Goal: Information Seeking & Learning: Learn about a topic

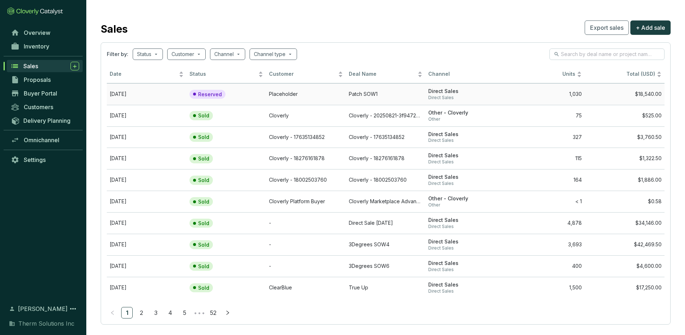
click at [317, 97] on td "Placeholder" at bounding box center [306, 94] width 80 height 22
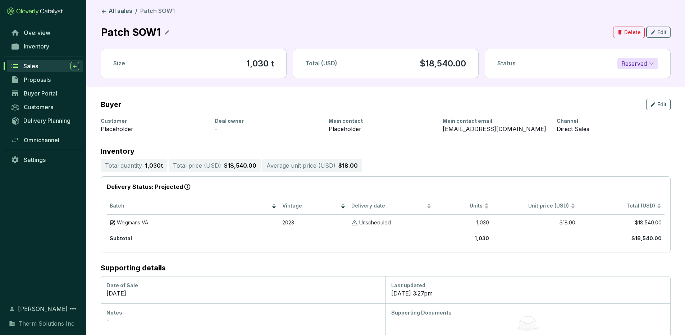
click at [659, 34] on span "Edit" at bounding box center [661, 32] width 9 height 7
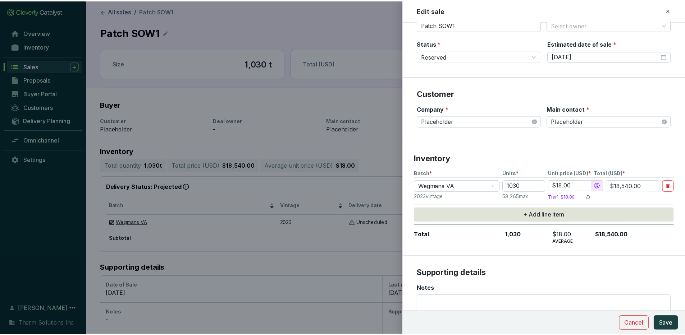
scroll to position [55, 0]
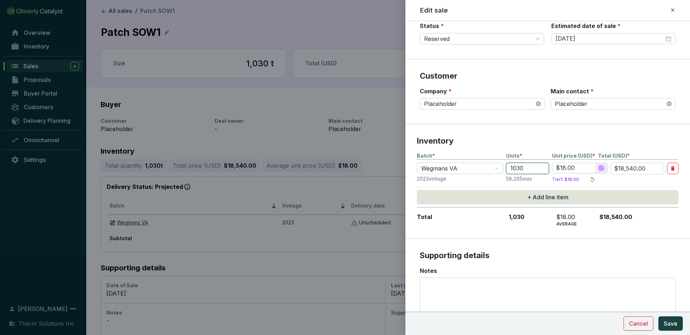
click at [523, 170] on input "1030" at bounding box center [527, 169] width 43 height 12
type input "103"
type input "$20.00"
type input "$2,060.00"
type input "10"
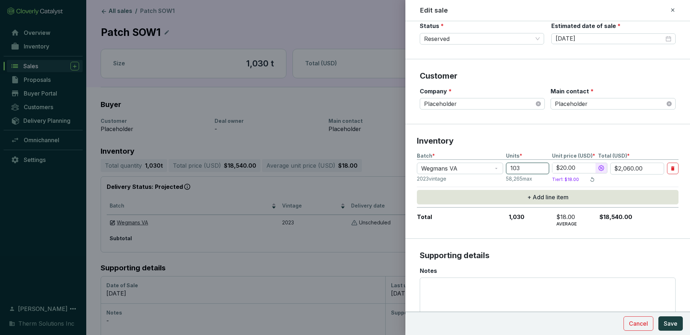
type input "$200.00"
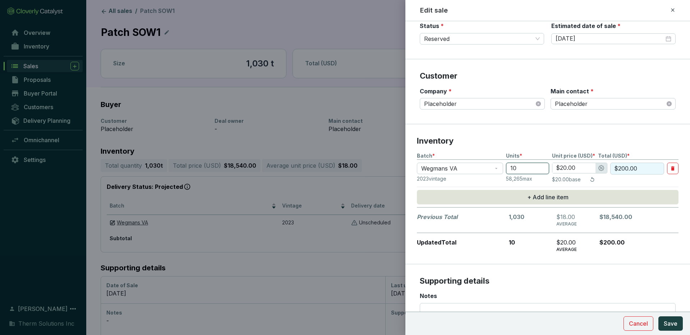
type input "1"
type input "$20.00"
type input "15"
type input "$300.00"
type input "156"
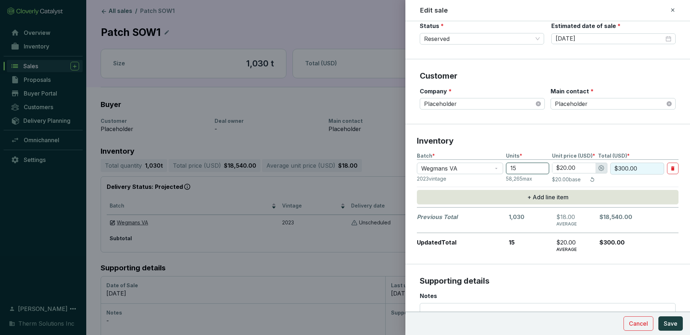
type input "$3,120.00"
type input "1564"
type input "$18.00"
type input "$28,152.00"
type input "156"
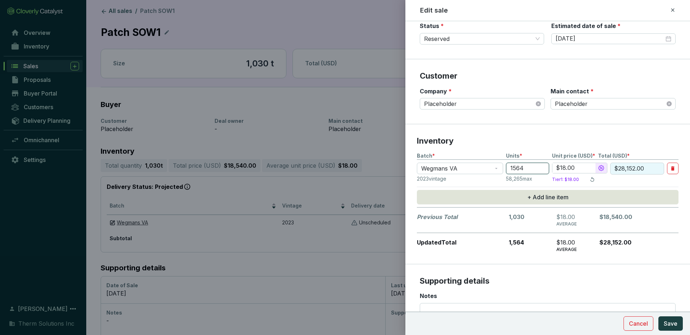
type input "$20.00"
type input "$3,120.00"
type input "1565"
type input "$18.00"
type input "$28,170.00"
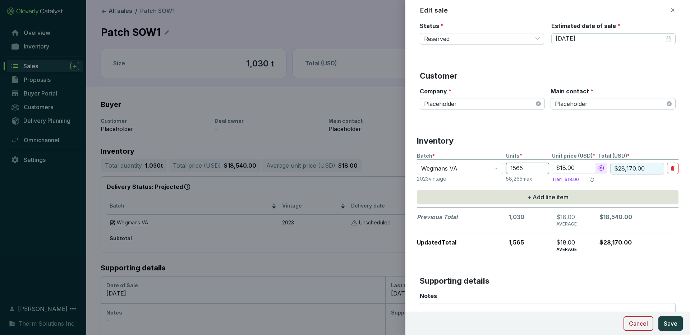
type input "1565"
click at [644, 321] on span "Cancel" at bounding box center [638, 324] width 19 height 9
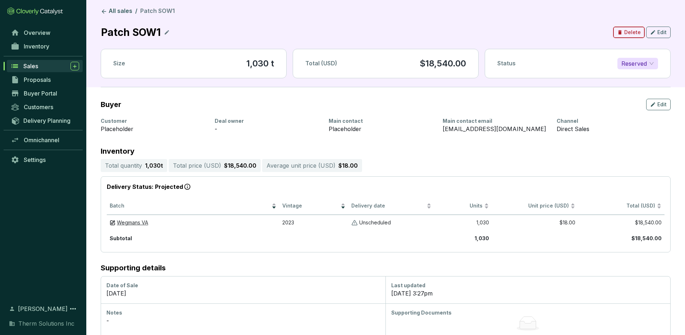
click at [629, 29] on span "Delete" at bounding box center [632, 32] width 17 height 7
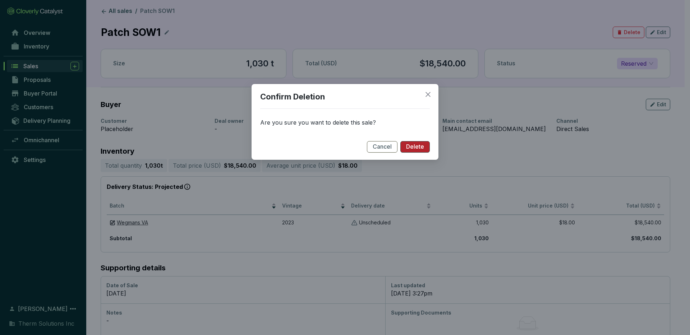
click at [418, 147] on span "Delete" at bounding box center [415, 147] width 18 height 8
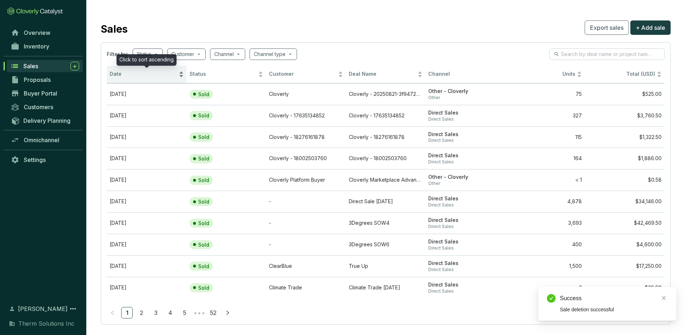
click at [174, 76] on span "Date" at bounding box center [144, 74] width 68 height 7
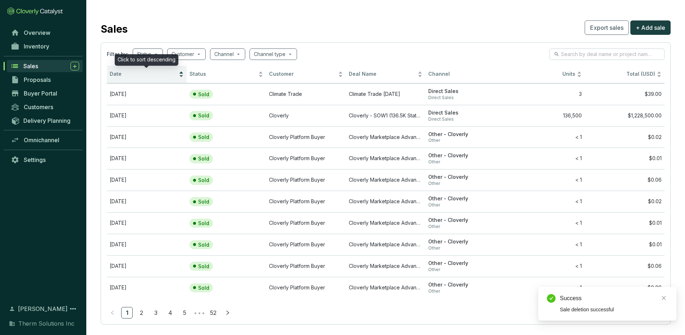
click at [174, 76] on span "Date" at bounding box center [144, 74] width 68 height 7
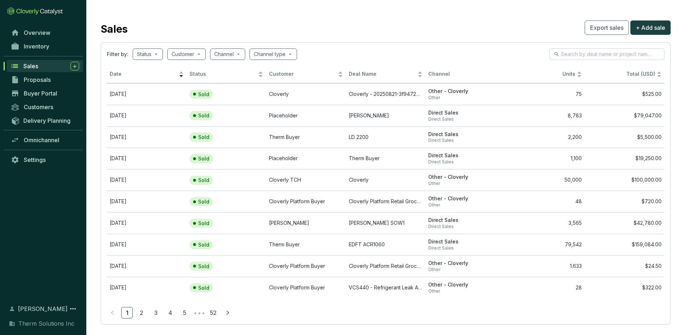
click at [201, 27] on div "Sales Export sales + Add sale" at bounding box center [386, 28] width 570 height 18
click at [645, 27] on span "+ Add sale" at bounding box center [650, 27] width 29 height 9
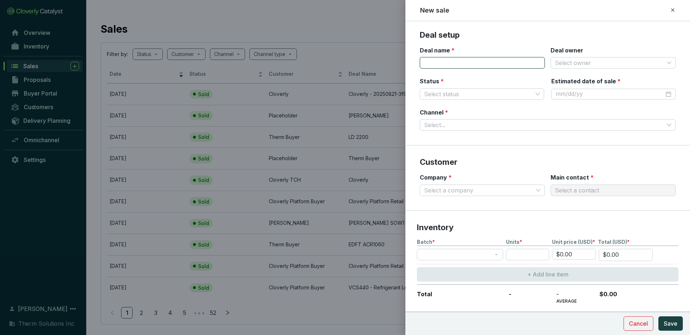
click at [446, 60] on input "Deal name *" at bounding box center [482, 63] width 125 height 12
type input "Patch - SOW1"
click at [481, 95] on input "Status *" at bounding box center [478, 94] width 109 height 11
click at [461, 120] on div "Sold" at bounding box center [481, 120] width 110 height 8
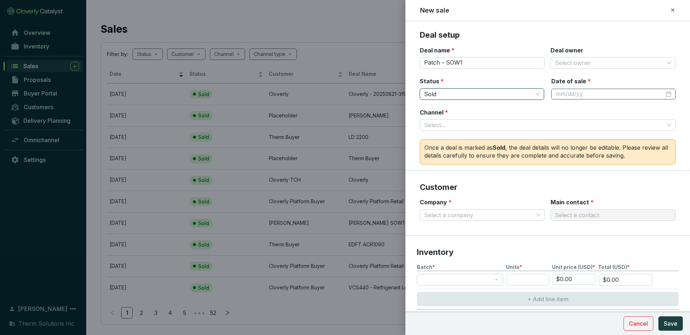
click at [605, 90] on div at bounding box center [613, 94] width 124 height 11
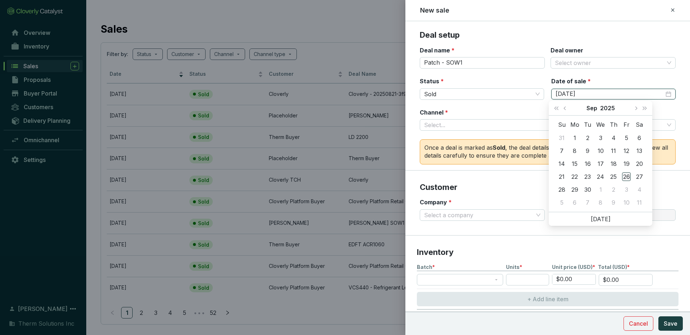
type input "[DATE]"
click at [628, 177] on div "26" at bounding box center [626, 177] width 9 height 9
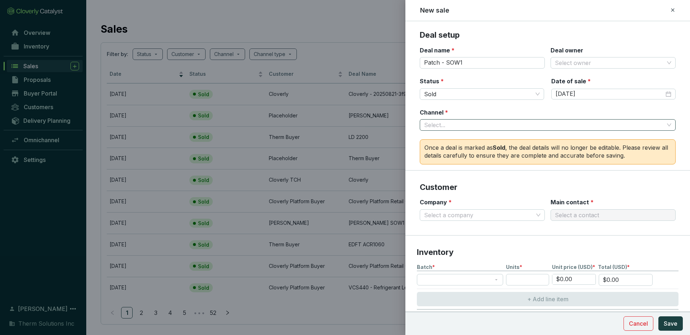
click at [495, 129] on input "Channel *" at bounding box center [544, 125] width 240 height 11
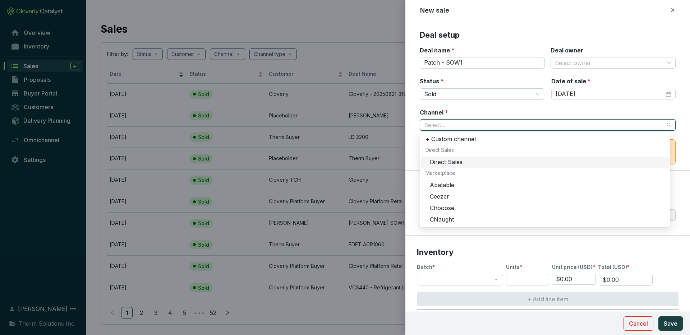
click at [474, 162] on div "Direct Sales" at bounding box center [547, 163] width 235 height 8
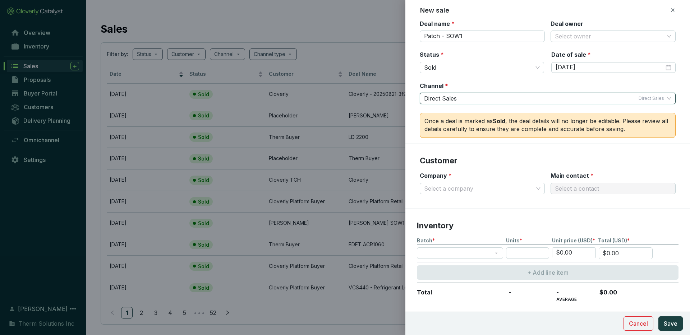
scroll to position [33, 0]
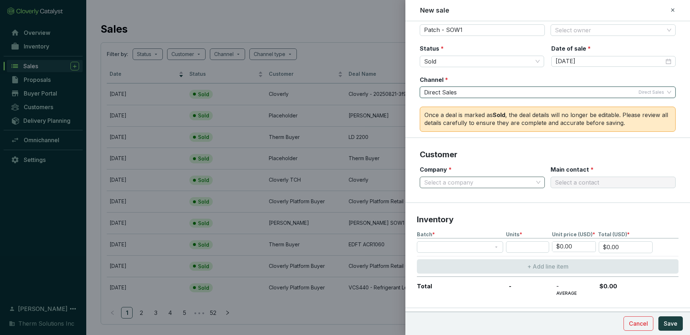
click at [477, 183] on input "Company *" at bounding box center [478, 182] width 109 height 11
type input "p"
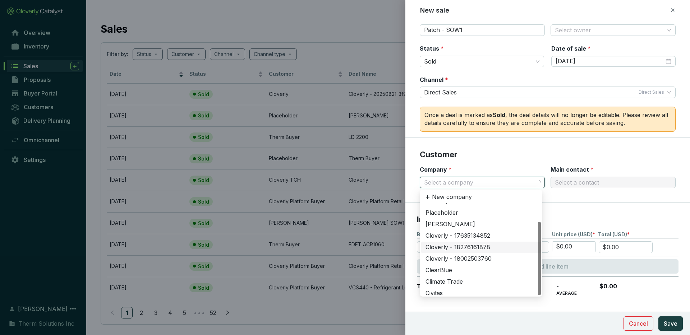
scroll to position [23, 0]
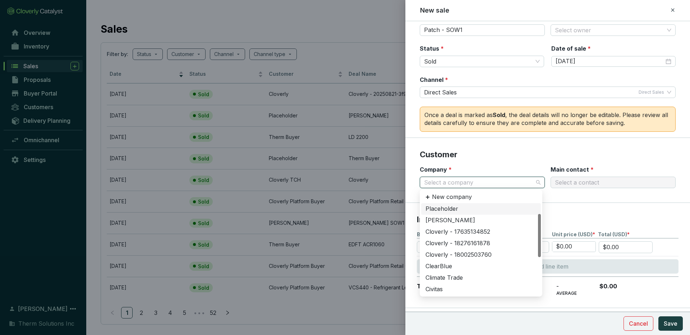
click at [467, 210] on div "Placeholder" at bounding box center [481, 209] width 111 height 8
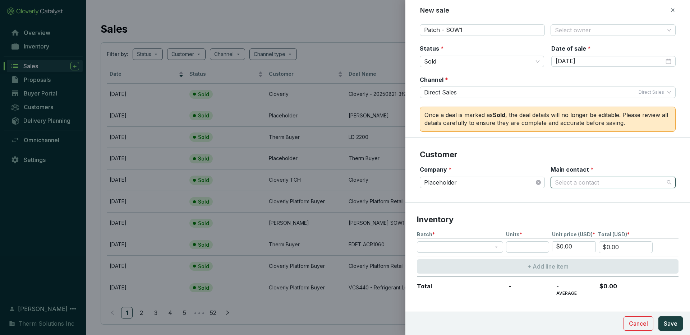
click at [587, 178] on input "Main contact *" at bounding box center [609, 182] width 109 height 11
click at [578, 211] on div "Placeholder" at bounding box center [609, 209] width 111 height 8
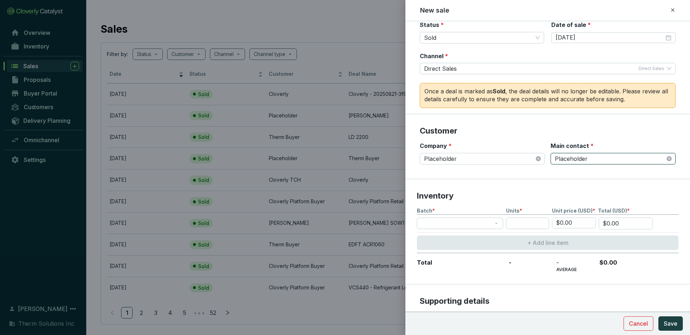
scroll to position [99, 0]
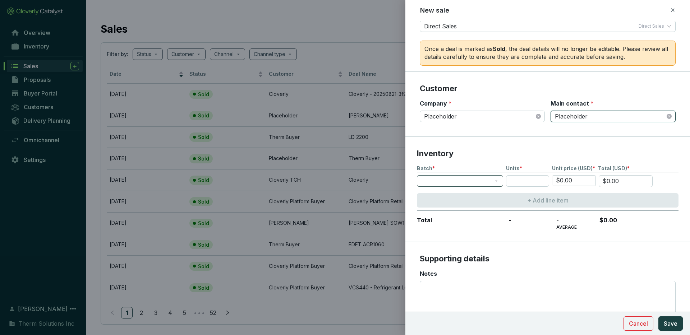
click at [495, 184] on span at bounding box center [460, 181] width 78 height 11
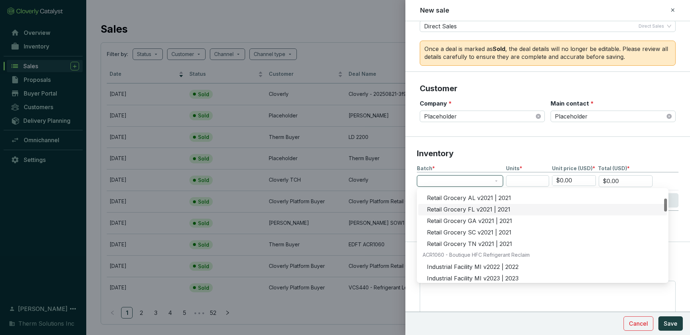
scroll to position [51, 0]
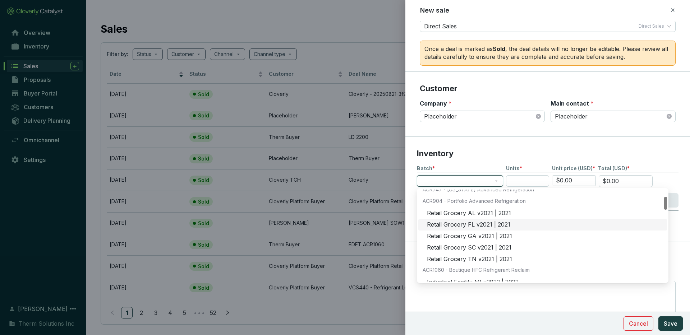
click at [485, 227] on div "Retail Grocery FL v2021 | 2021" at bounding box center [545, 225] width 236 height 8
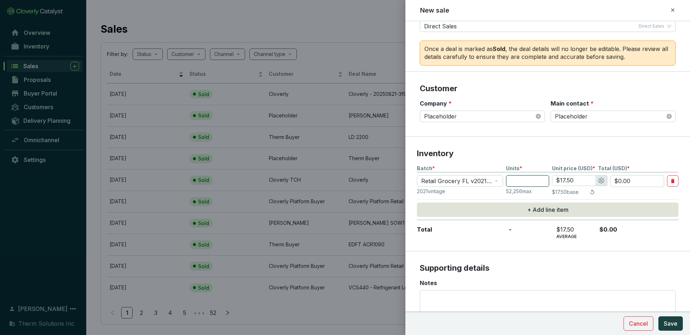
click at [528, 179] on input "number" at bounding box center [527, 181] width 43 height 12
type input "1"
type input "$17.50"
type input "15"
type input "$262.50"
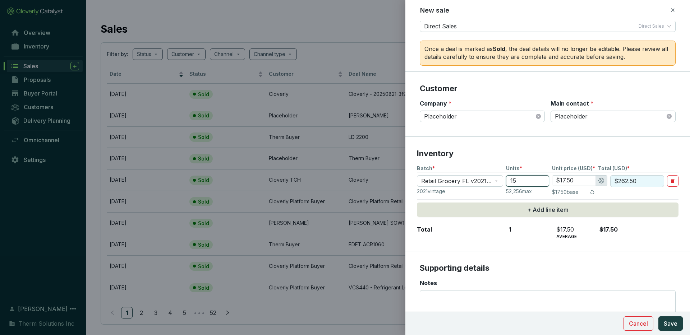
type input "156"
type input "$2,730.00"
type input "1565"
type input "$27,387.50"
type input "1565"
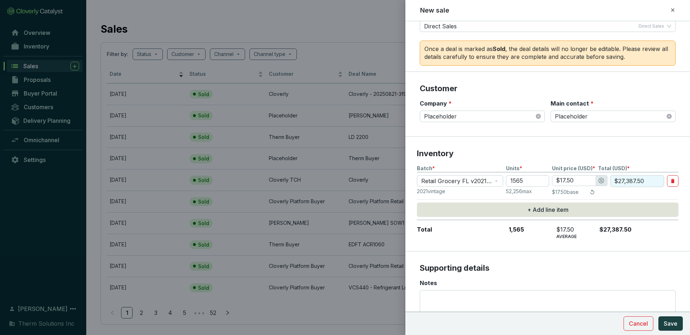
click at [596, 152] on p "Inventory" at bounding box center [548, 153] width 262 height 11
click at [669, 321] on span "Save" at bounding box center [671, 324] width 14 height 9
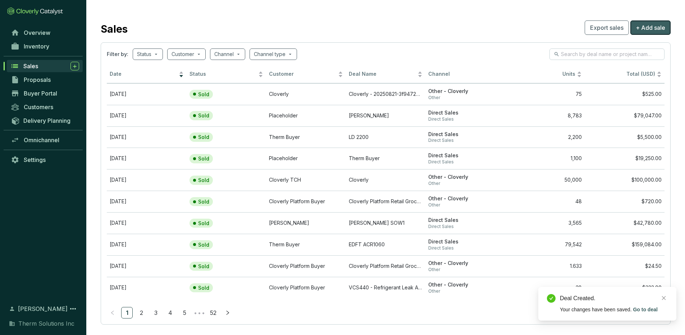
click at [652, 28] on span "+ Add sale" at bounding box center [650, 27] width 29 height 9
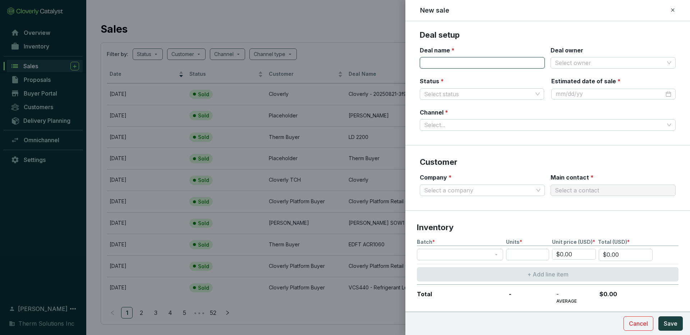
click at [471, 61] on input "Deal name *" at bounding box center [482, 63] width 125 height 12
type input "Tech - ACR904"
click at [447, 97] on input "Status *" at bounding box center [478, 94] width 109 height 11
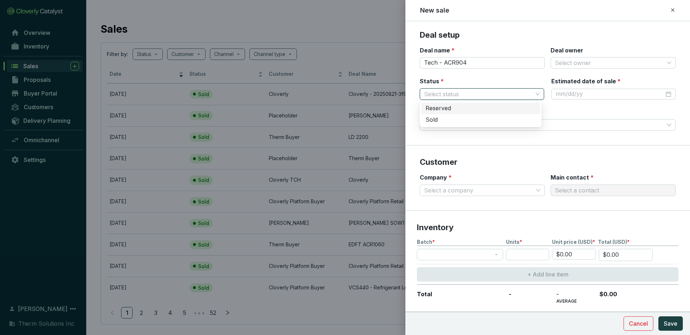
click at [450, 110] on div "Reserved" at bounding box center [481, 109] width 110 height 8
click at [587, 92] on input "Estimated date of sale *" at bounding box center [610, 94] width 109 height 8
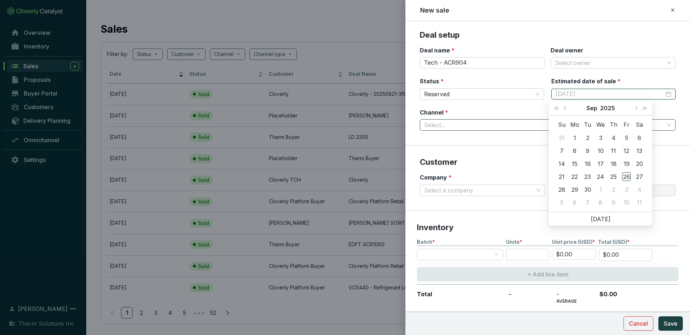
type input "[DATE]"
click at [637, 110] on button "Next month (PageDown)" at bounding box center [635, 108] width 9 height 14
type input "[DATE]"
click at [630, 189] on div "31" at bounding box center [626, 189] width 9 height 9
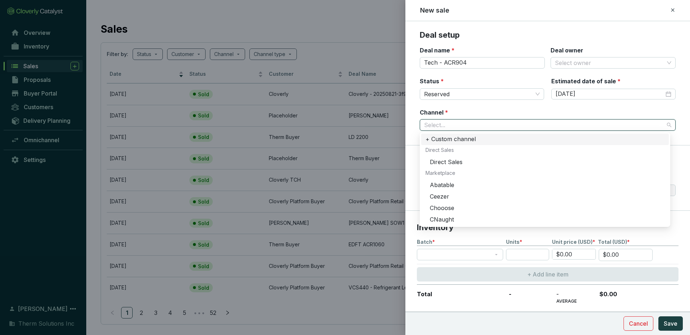
click at [496, 120] on input "Channel *" at bounding box center [544, 125] width 240 height 11
click at [472, 163] on div "Direct Sales" at bounding box center [547, 163] width 235 height 8
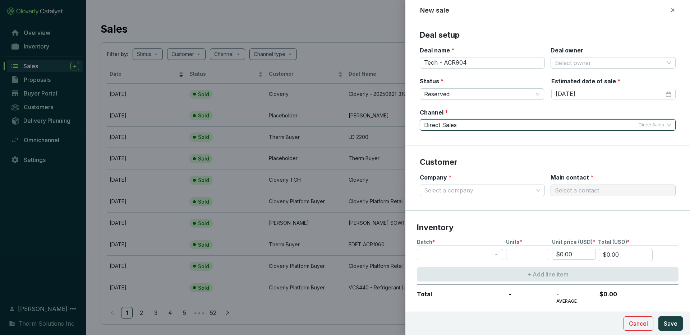
scroll to position [42, 0]
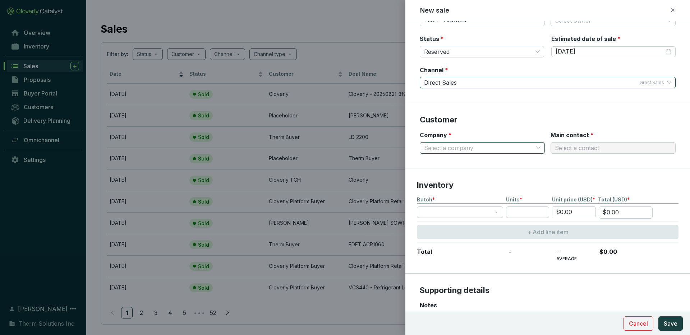
click at [520, 151] on input "Company *" at bounding box center [478, 148] width 109 height 11
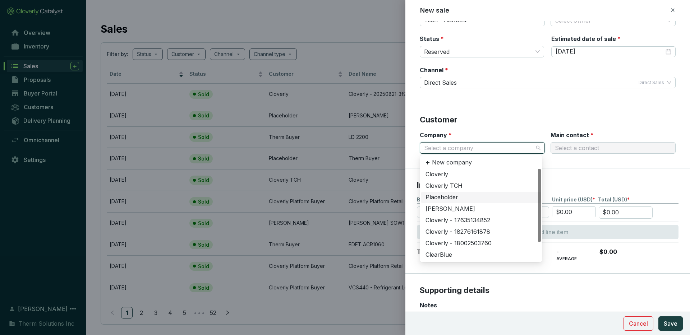
click at [459, 197] on div "Placeholder" at bounding box center [481, 198] width 111 height 8
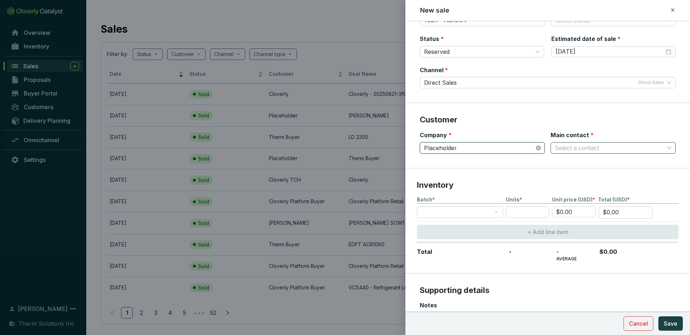
click at [586, 148] on input "Main contact *" at bounding box center [609, 148] width 109 height 11
click at [583, 174] on div "Placeholder" at bounding box center [609, 175] width 111 height 8
click at [497, 180] on p "Inventory" at bounding box center [548, 185] width 262 height 11
click at [483, 214] on span at bounding box center [460, 212] width 78 height 11
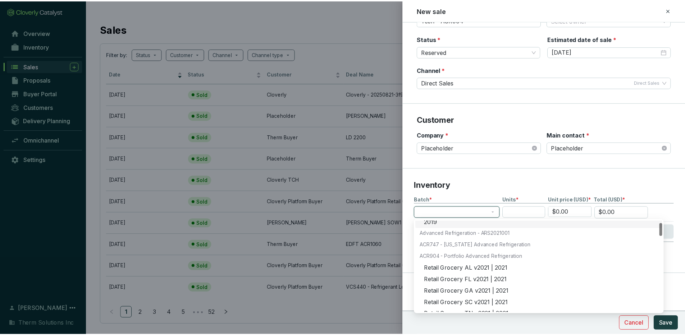
scroll to position [40, 0]
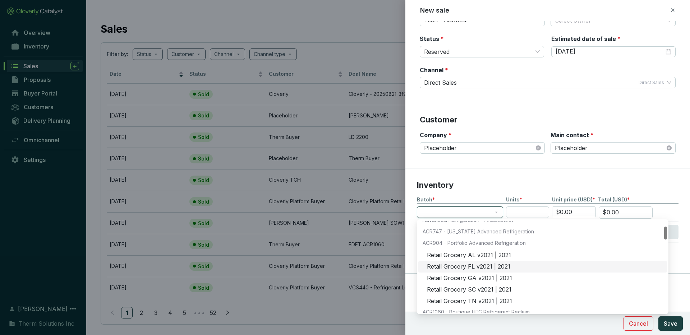
click at [477, 264] on div "Retail Grocery FL v2021 | 2021" at bounding box center [545, 267] width 236 height 8
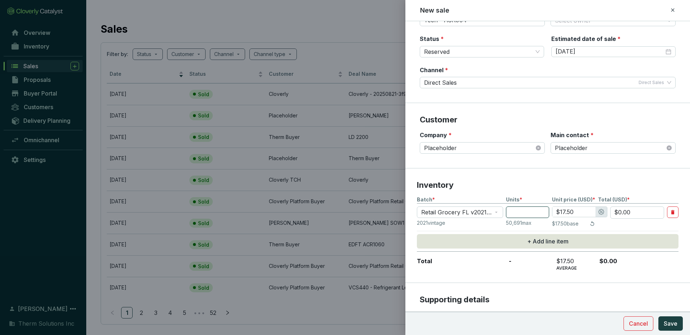
click at [531, 211] on input "number" at bounding box center [527, 213] width 43 height 12
type input "5"
type input "$87.50"
type input "50"
type input "$875.00"
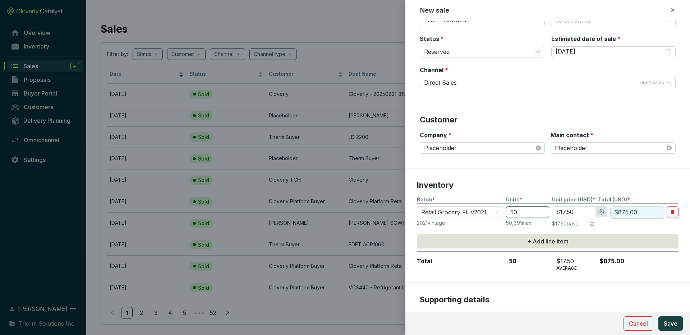
type input "506"
type input "$8,855.00"
type input "5069"
type input "$11.50"
type input "$58,293.50"
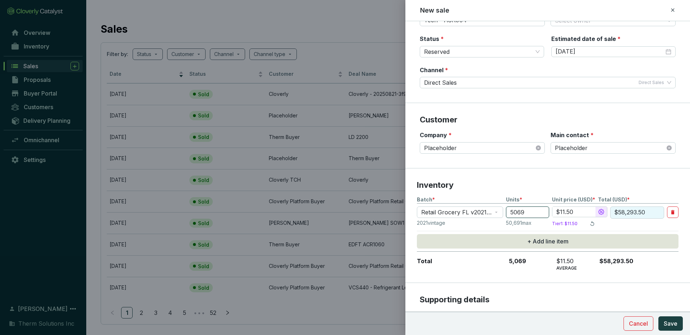
type input "50691"
type input "$582,946.50"
type input "50691"
click at [573, 185] on p "Inventory" at bounding box center [548, 185] width 262 height 11
drag, startPoint x: 580, startPoint y: 212, endPoint x: 540, endPoint y: 206, distance: 40.7
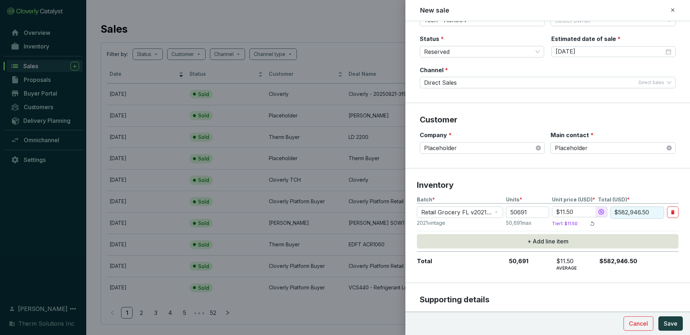
click at [540, 206] on div "Batch * Units * Unit price (USD) * Total (USD) * Retail Grocery FL v2021 | 2021…" at bounding box center [548, 233] width 262 height 75
type input "$1.00"
type input "$50,691.00"
type input "$10.00"
type input "$506,910.00"
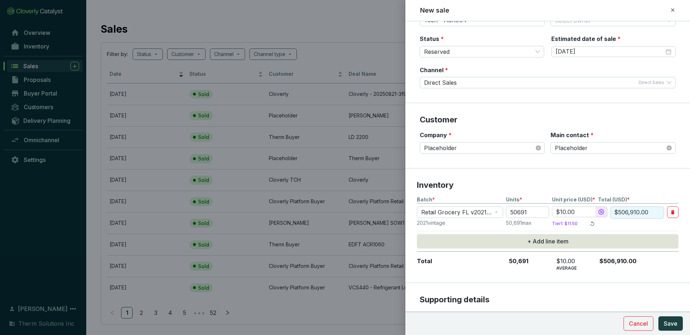
type input "$510.00"
type input "$25,852,410.00"
type input "$5,010.00"
type input "$253,961,910.00"
type input "$510.00"
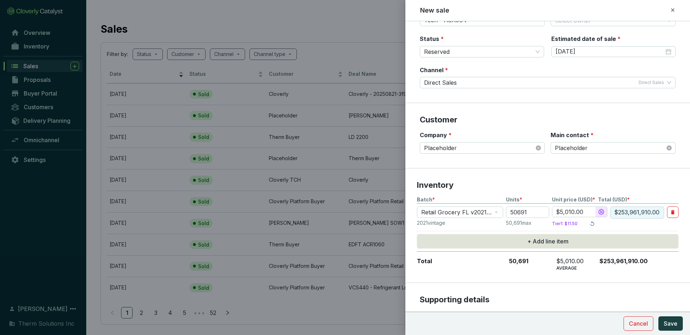
type input "$25,852,410.00"
type input "$10.00"
type input "$506,910.00"
type input "$10.50"
type input "$532,255.50"
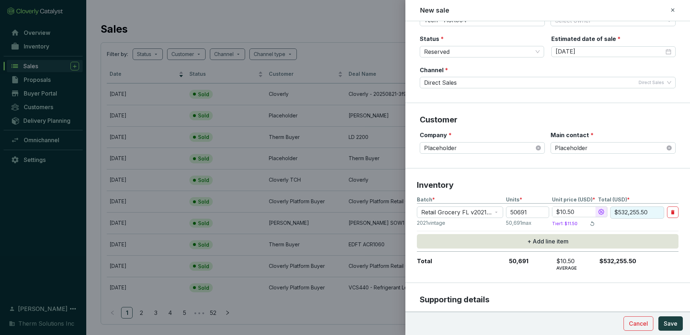
type input "$10.50"
click at [567, 174] on section "Inventory Batch * Units * Unit price (USD) * Total (USD) * Retail Grocery FL v2…" at bounding box center [548, 226] width 285 height 115
click at [615, 172] on section "Inventory Batch * Units * Unit price (USD) * Total (USD) * Retail Grocery FL v2…" at bounding box center [548, 226] width 285 height 115
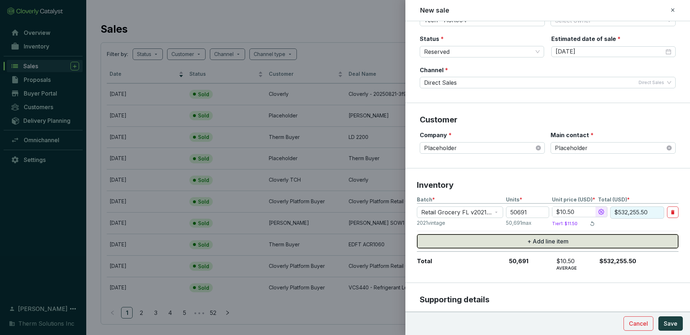
click at [567, 241] on button "+ Add line item" at bounding box center [548, 241] width 262 height 14
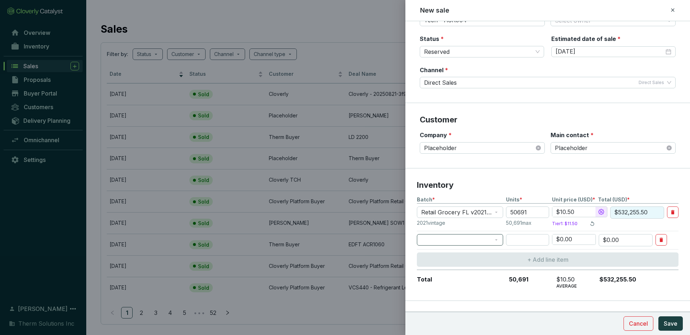
click at [434, 241] on span at bounding box center [460, 240] width 78 height 11
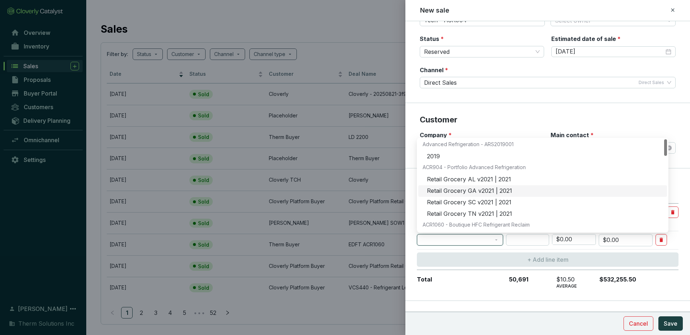
click at [484, 192] on div "Retail Grocery GA v2021 | 2021" at bounding box center [545, 191] width 236 height 8
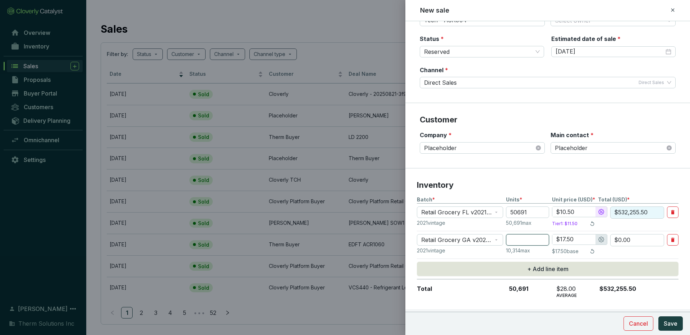
click at [524, 240] on input "number" at bounding box center [527, 240] width 43 height 12
type input "9"
type input "$157.50"
type input "93"
type input "$1,627.50"
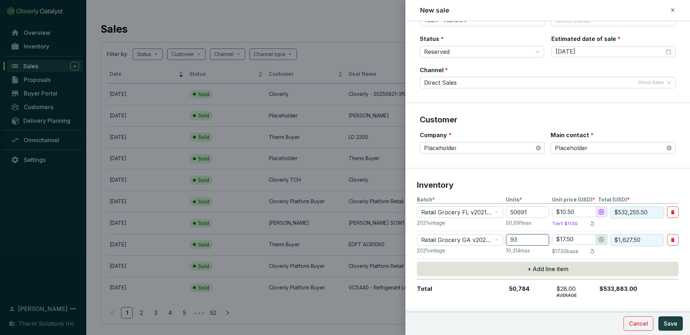
type input "935"
type input "$16,362.50"
type input "9351"
type input "$11.50"
type input "$107,536.50"
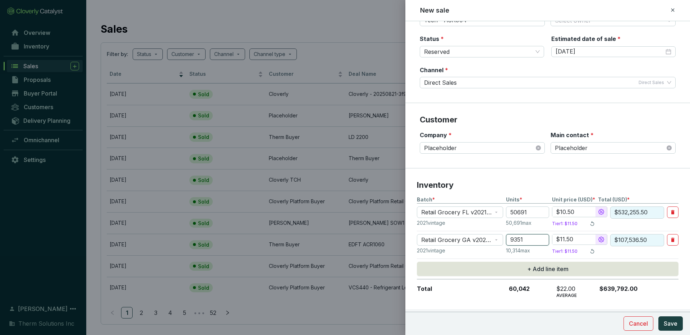
type input "935"
type input "$17.50"
type input "$16,362.50"
type input "93"
type input "$1,627.50"
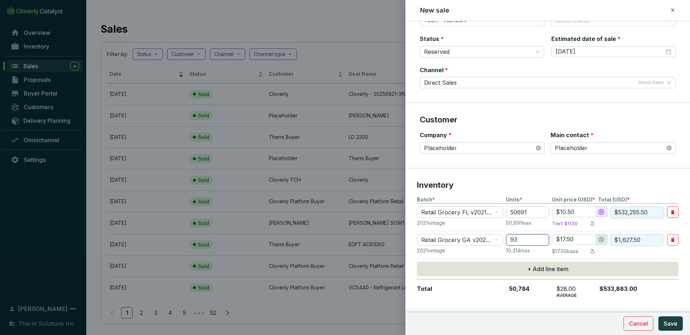
type input "930"
type input "$16,275.00"
type input "9309"
type input "$11.50"
type input "$107,053.50"
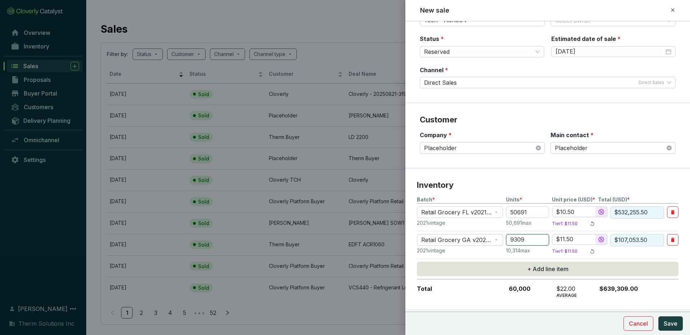
type input "9309"
click at [585, 242] on input "$11.50" at bounding box center [574, 240] width 43 height 10
drag, startPoint x: 584, startPoint y: 242, endPoint x: 520, endPoint y: 233, distance: 64.9
click at [520, 233] on div "Batch * Units * Unit price (USD) * Total (USD) * Retail Grocery FL v2021 | 2021…" at bounding box center [548, 247] width 262 height 102
type input "$1.00"
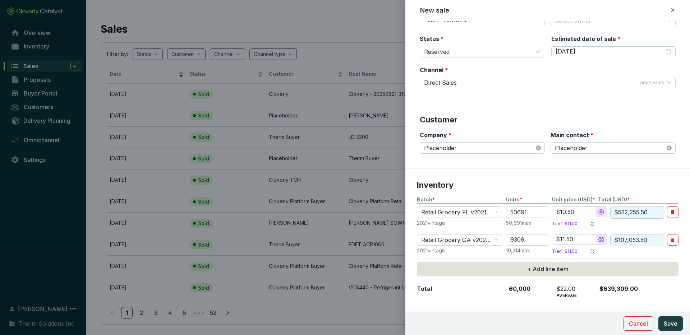
type input "$9,309.00"
type input "$10.00"
type input "$93,090.00"
type input "$510.00"
type input "$4,747,590.00"
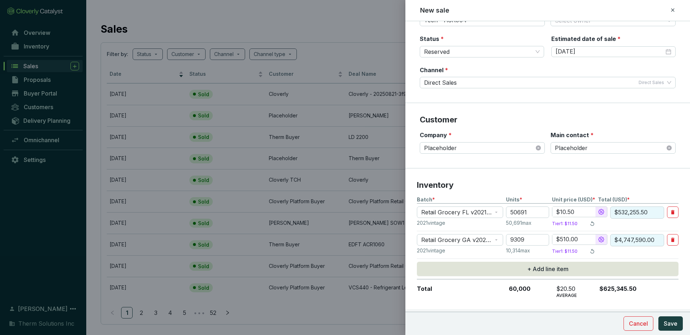
type input "$5,010.00"
type input "$46,638,090.00"
type input "$510.00"
type input "$4,747,590.00"
type input "$10.00"
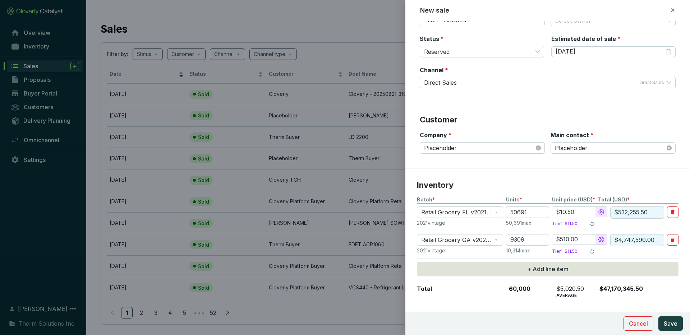
type input "$93,090.00"
type input "$10.50"
type input "$97,744.50"
type input "$10.05"
type input "$93,555.45"
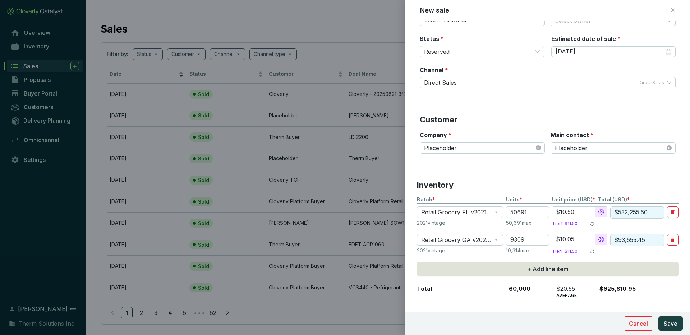
type input "$10.50"
type input "$97,744.50"
type input "$10.50"
click at [665, 291] on div at bounding box center [659, 292] width 13 height 14
click at [670, 322] on span "Save" at bounding box center [671, 324] width 14 height 9
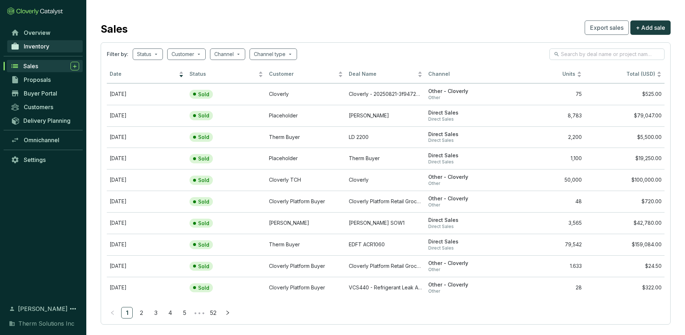
click at [47, 50] on link "Inventory" at bounding box center [44, 46] width 75 height 12
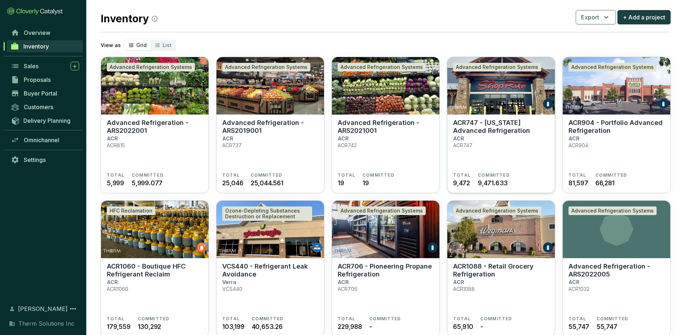
scroll to position [13, 0]
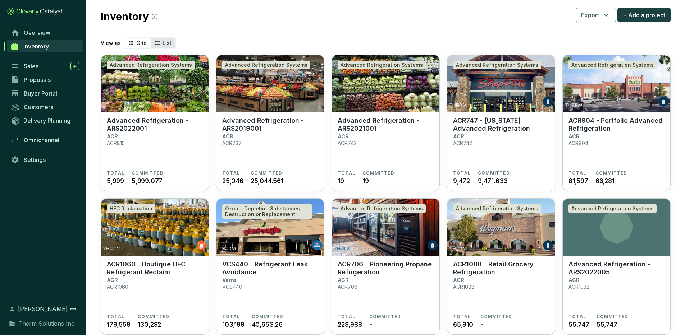
click at [164, 43] on span "List" at bounding box center [166, 43] width 9 height 6
click at [151, 38] on input "List" at bounding box center [151, 38] width 0 height 0
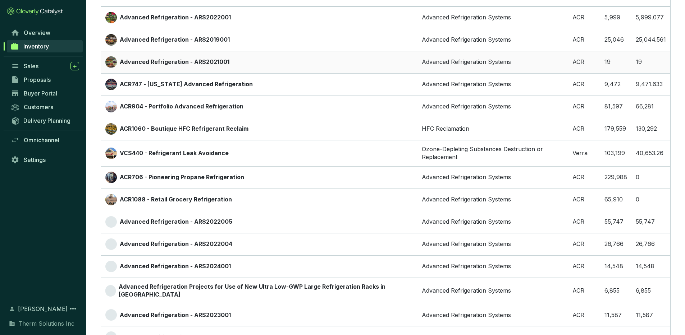
scroll to position [81, 0]
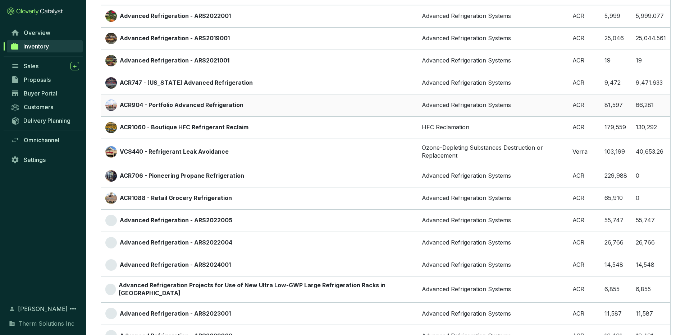
click at [376, 101] on div "ACR904 - Portfolio Advanced Refrigeration" at bounding box center [259, 106] width 308 height 12
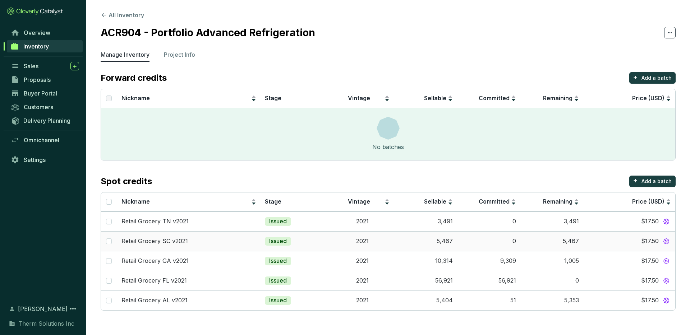
click at [418, 242] on td "5,467" at bounding box center [425, 242] width 63 height 20
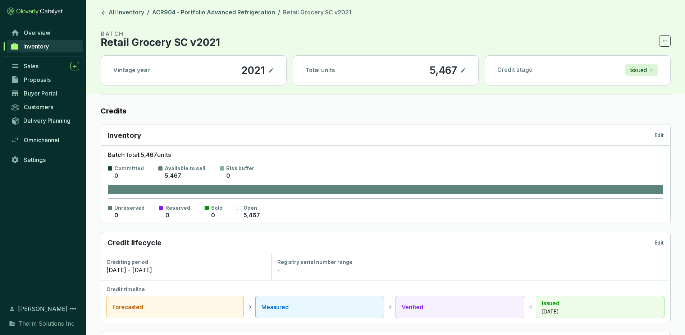
click at [462, 70] on icon at bounding box center [463, 70] width 6 height 9
drag, startPoint x: 445, startPoint y: 69, endPoint x: 389, endPoint y: 68, distance: 56.1
click at [389, 68] on div "Total units 5,467" at bounding box center [385, 70] width 185 height 29
click at [453, 106] on label "Credits" at bounding box center [386, 111] width 570 height 10
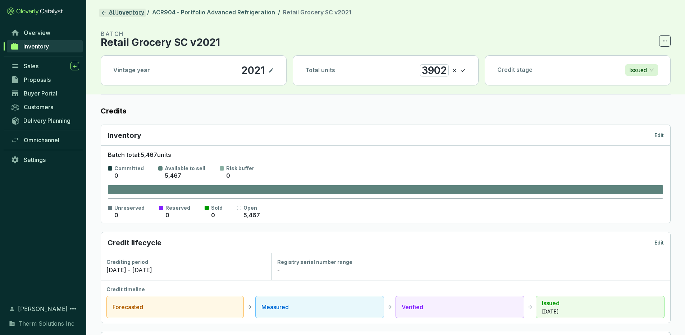
click at [101, 10] on icon at bounding box center [104, 13] width 6 height 6
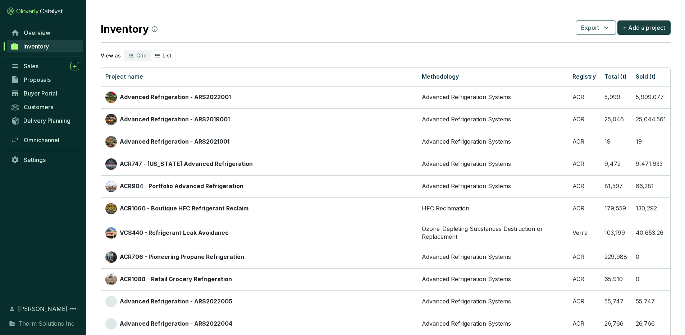
click at [41, 49] on span "Inventory" at bounding box center [36, 46] width 26 height 7
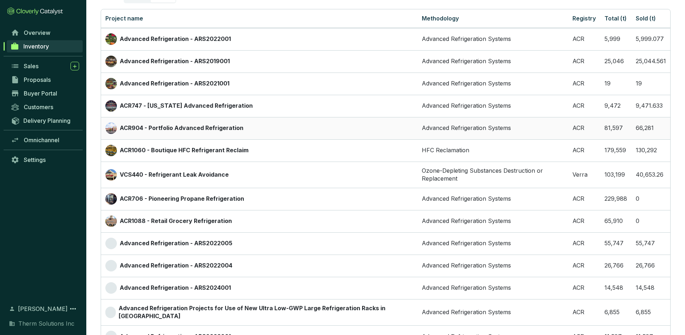
scroll to position [59, 0]
click at [256, 127] on div "ACR904 - Portfolio Advanced Refrigeration" at bounding box center [259, 128] width 308 height 12
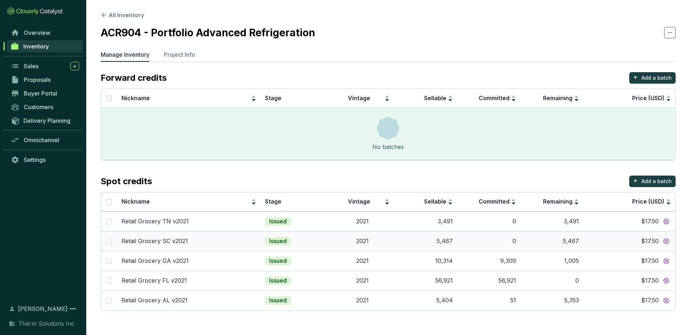
click at [413, 237] on td "5,467" at bounding box center [425, 242] width 63 height 20
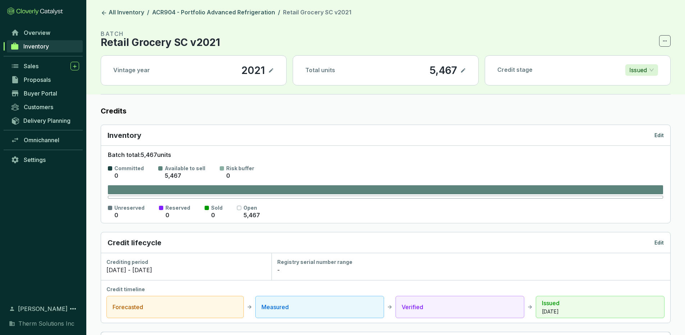
click at [462, 69] on icon at bounding box center [463, 70] width 6 height 9
click at [405, 107] on label "Credits" at bounding box center [386, 111] width 570 height 10
click at [463, 69] on icon at bounding box center [463, 70] width 6 height 9
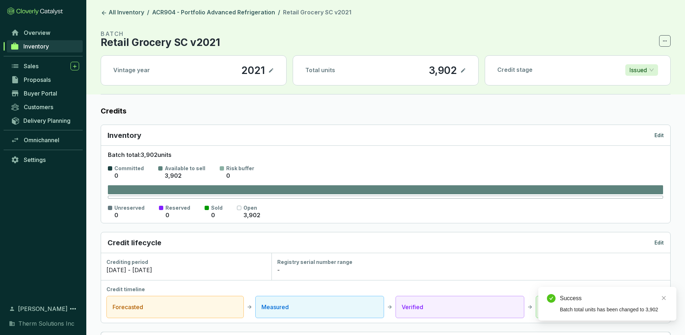
click at [52, 49] on link "Inventory" at bounding box center [45, 46] width 76 height 12
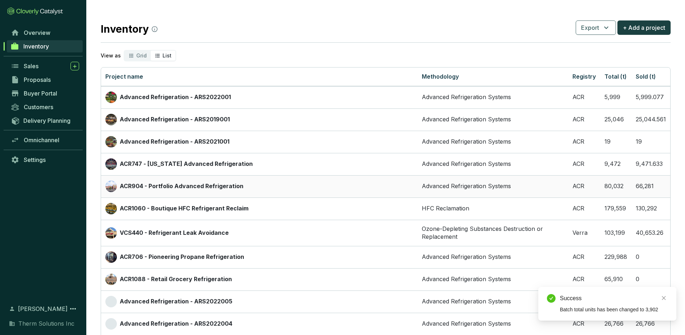
click at [253, 189] on div "ACR904 - Portfolio Advanced Refrigeration" at bounding box center [259, 187] width 308 height 12
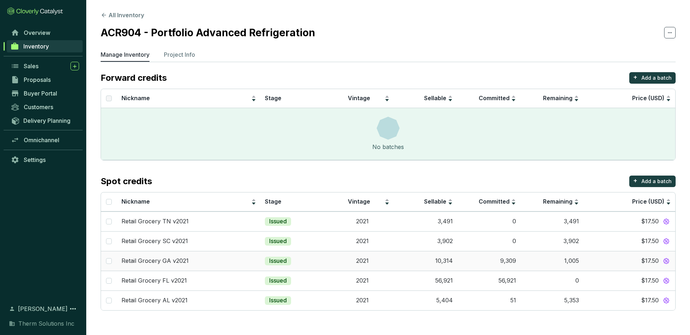
click at [415, 260] on td "10,314" at bounding box center [425, 261] width 63 height 20
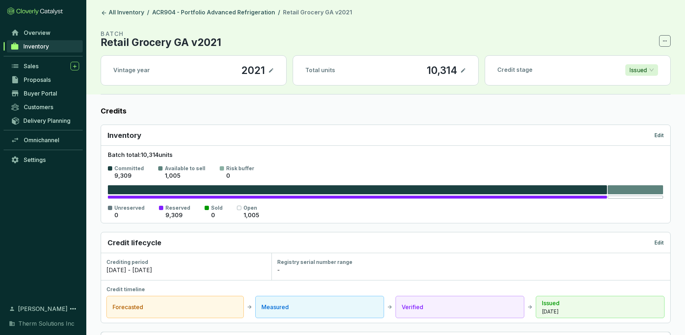
click at [463, 69] on icon at bounding box center [463, 70] width 6 height 9
click at [463, 70] on icon at bounding box center [463, 70] width 6 height 9
click at [466, 67] on div "Total units 10,314" at bounding box center [385, 70] width 185 height 29
click at [463, 70] on icon at bounding box center [463, 70] width 4 height 4
drag, startPoint x: 442, startPoint y: 69, endPoint x: 365, endPoint y: 71, distance: 77.7
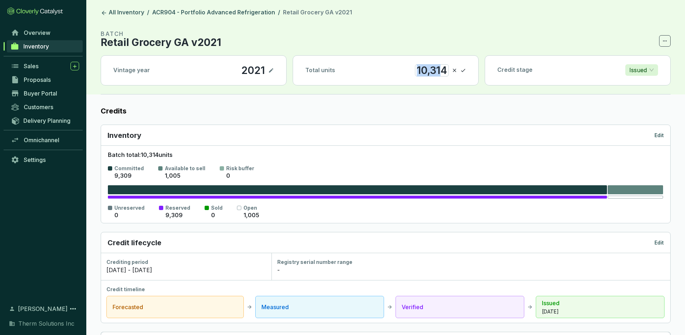
click at [365, 71] on div "Total units 10,314" at bounding box center [385, 70] width 185 height 29
click at [465, 70] on icon at bounding box center [463, 70] width 6 height 9
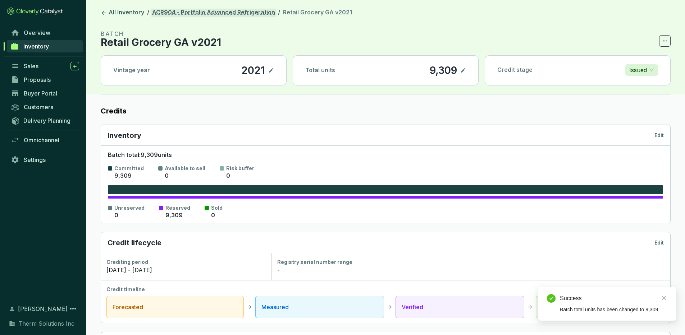
click at [209, 13] on link "ACR904 - Portfolio Advanced Refrigeration" at bounding box center [214, 13] width 126 height 9
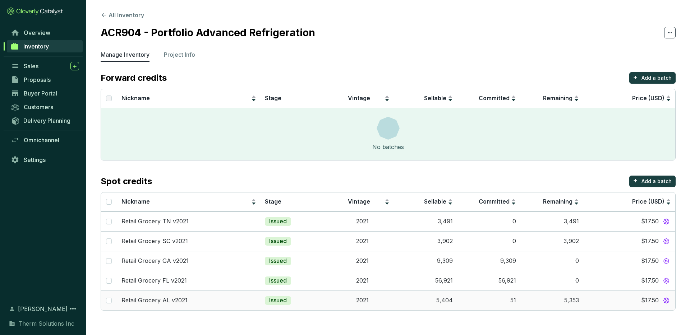
click at [475, 300] on td "51" at bounding box center [488, 301] width 63 height 20
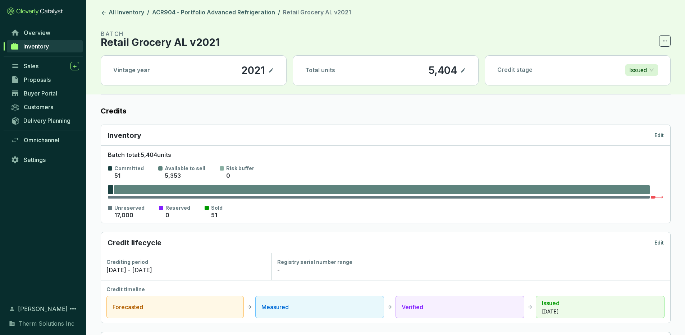
click at [465, 72] on icon at bounding box center [463, 70] width 6 height 9
drag, startPoint x: 447, startPoint y: 69, endPoint x: 436, endPoint y: 69, distance: 11.1
click at [436, 69] on div "5,404" at bounding box center [433, 70] width 32 height 12
click at [463, 70] on icon at bounding box center [463, 70] width 6 height 9
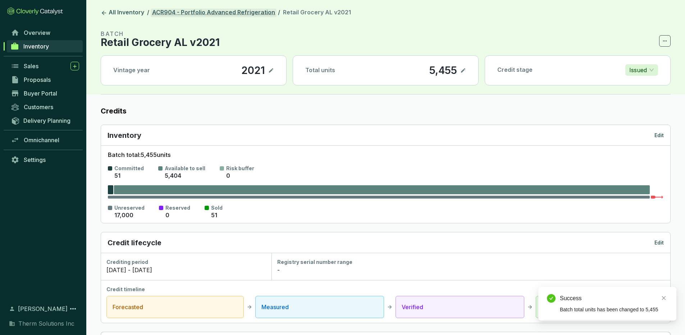
click at [222, 10] on link "ACR904 - Portfolio Advanced Refrigeration" at bounding box center [214, 13] width 126 height 9
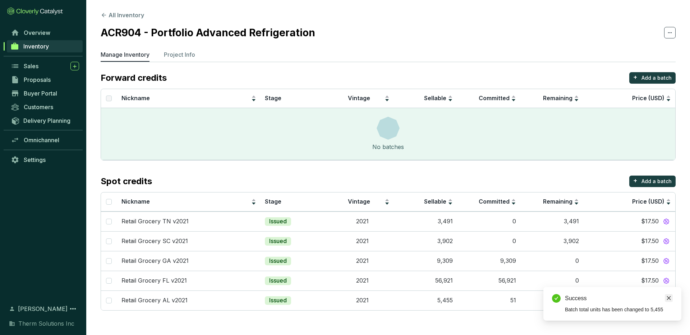
click at [669, 297] on icon "close" at bounding box center [668, 298] width 5 height 5
click at [481, 224] on td "0" at bounding box center [488, 222] width 63 height 20
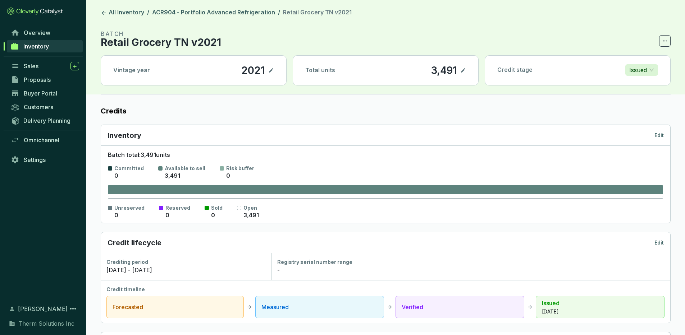
click at [464, 71] on icon at bounding box center [463, 70] width 6 height 9
drag, startPoint x: 448, startPoint y: 69, endPoint x: 396, endPoint y: 68, distance: 51.4
click at [398, 69] on div "Total units 3,491" at bounding box center [385, 70] width 185 height 29
click at [462, 70] on icon at bounding box center [463, 70] width 6 height 9
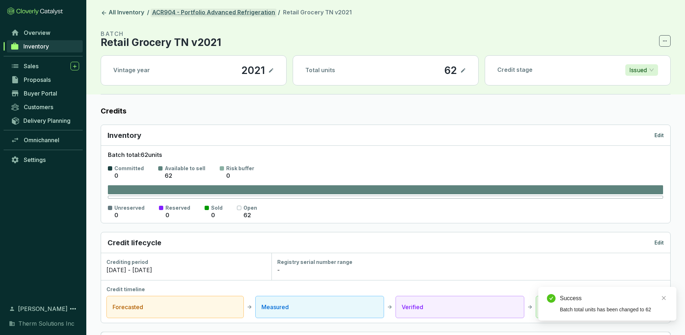
click at [227, 11] on link "ACR904 - Portfolio Advanced Refrigeration" at bounding box center [214, 13] width 126 height 9
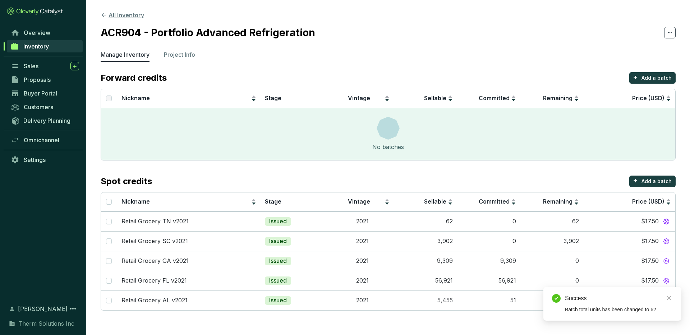
click at [124, 17] on button "All Inventory" at bounding box center [122, 15] width 43 height 9
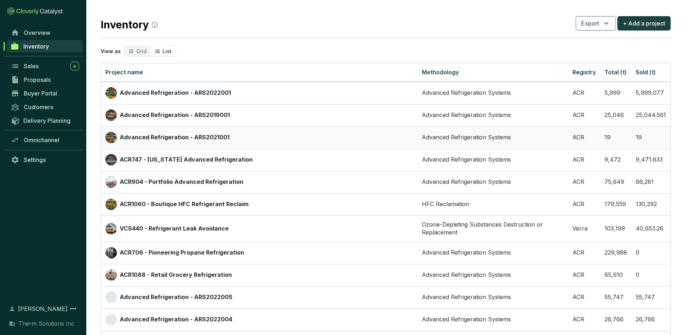
scroll to position [6, 0]
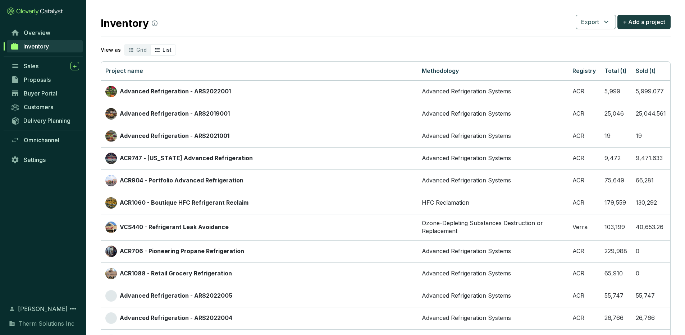
click at [49, 47] on span "Inventory" at bounding box center [36, 46] width 26 height 7
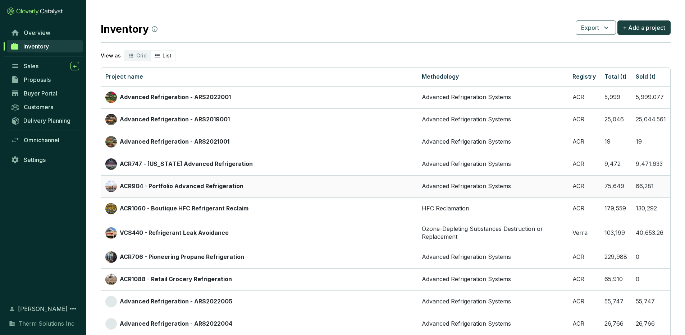
click at [165, 183] on p "ACR904 - Portfolio Advanced Refrigeration" at bounding box center [182, 187] width 124 height 8
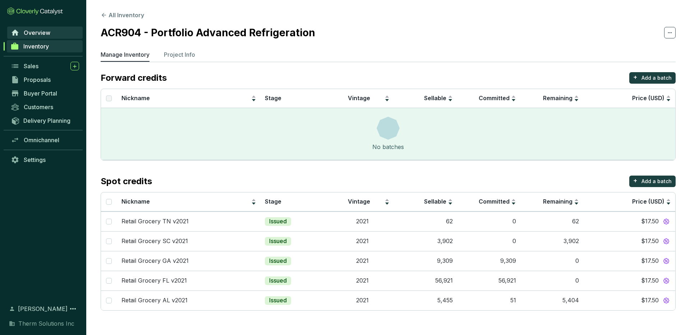
click at [56, 29] on link "Overview" at bounding box center [44, 33] width 75 height 12
